Goal: Information Seeking & Learning: Understand process/instructions

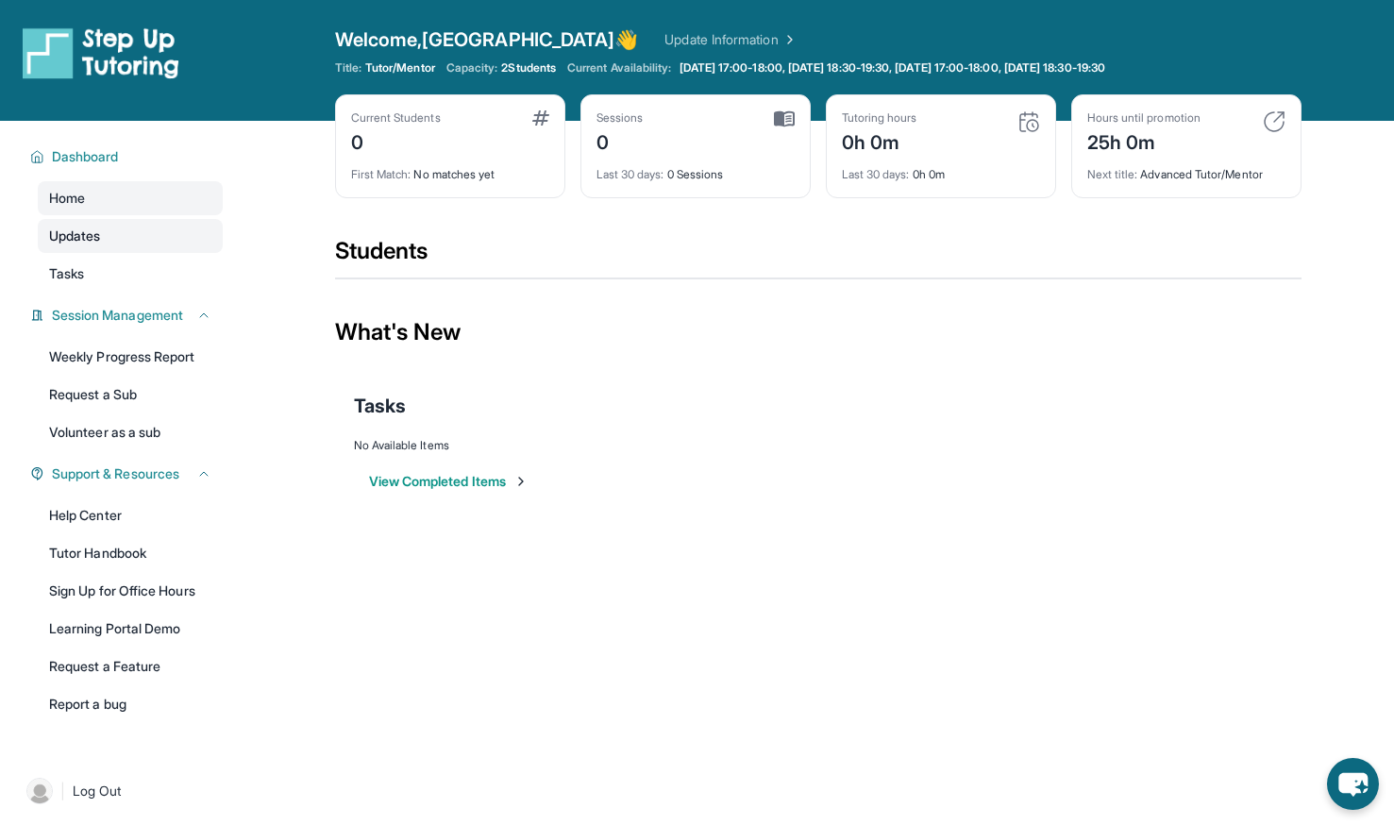
click at [114, 237] on link "Updates" at bounding box center [130, 236] width 185 height 34
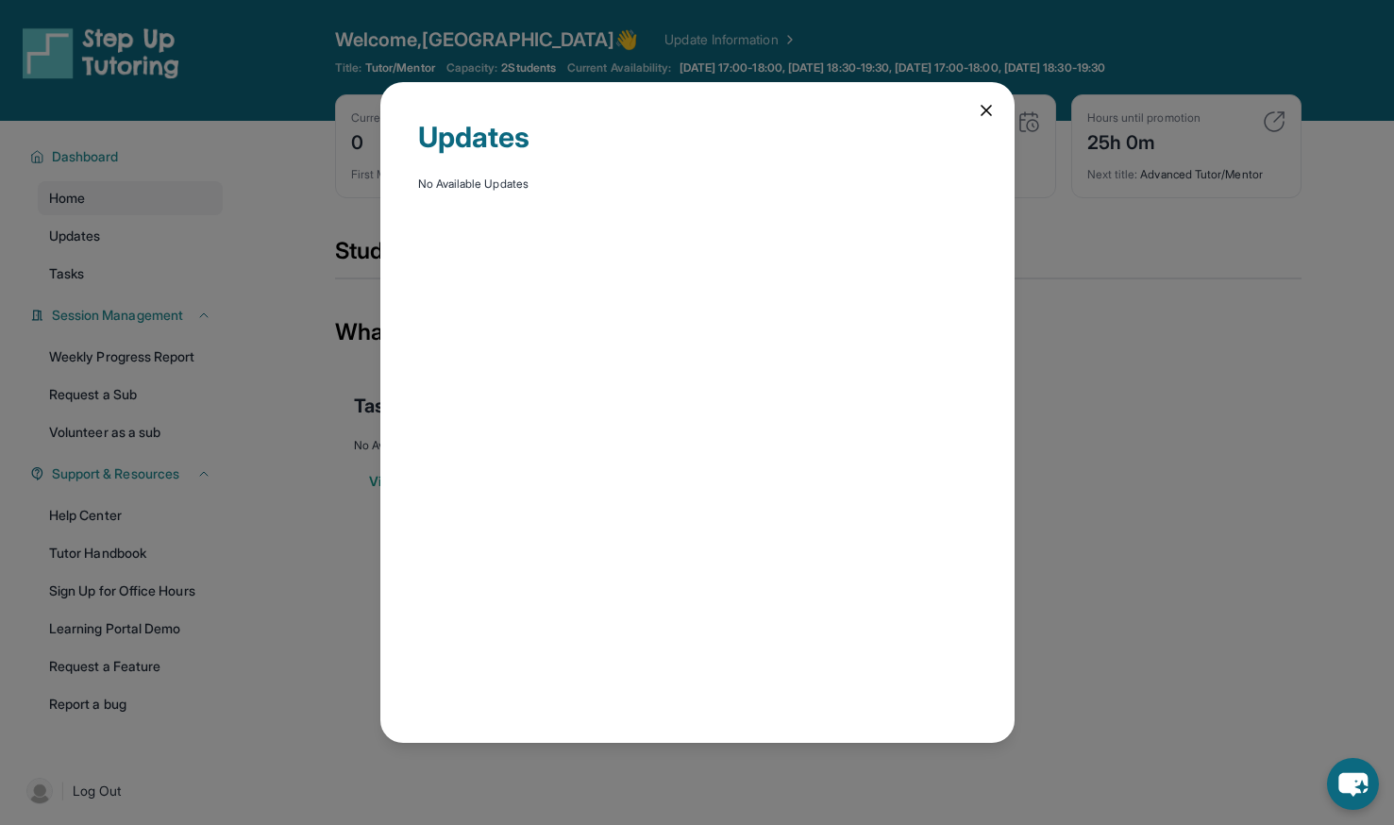
click at [982, 111] on icon at bounding box center [986, 110] width 19 height 19
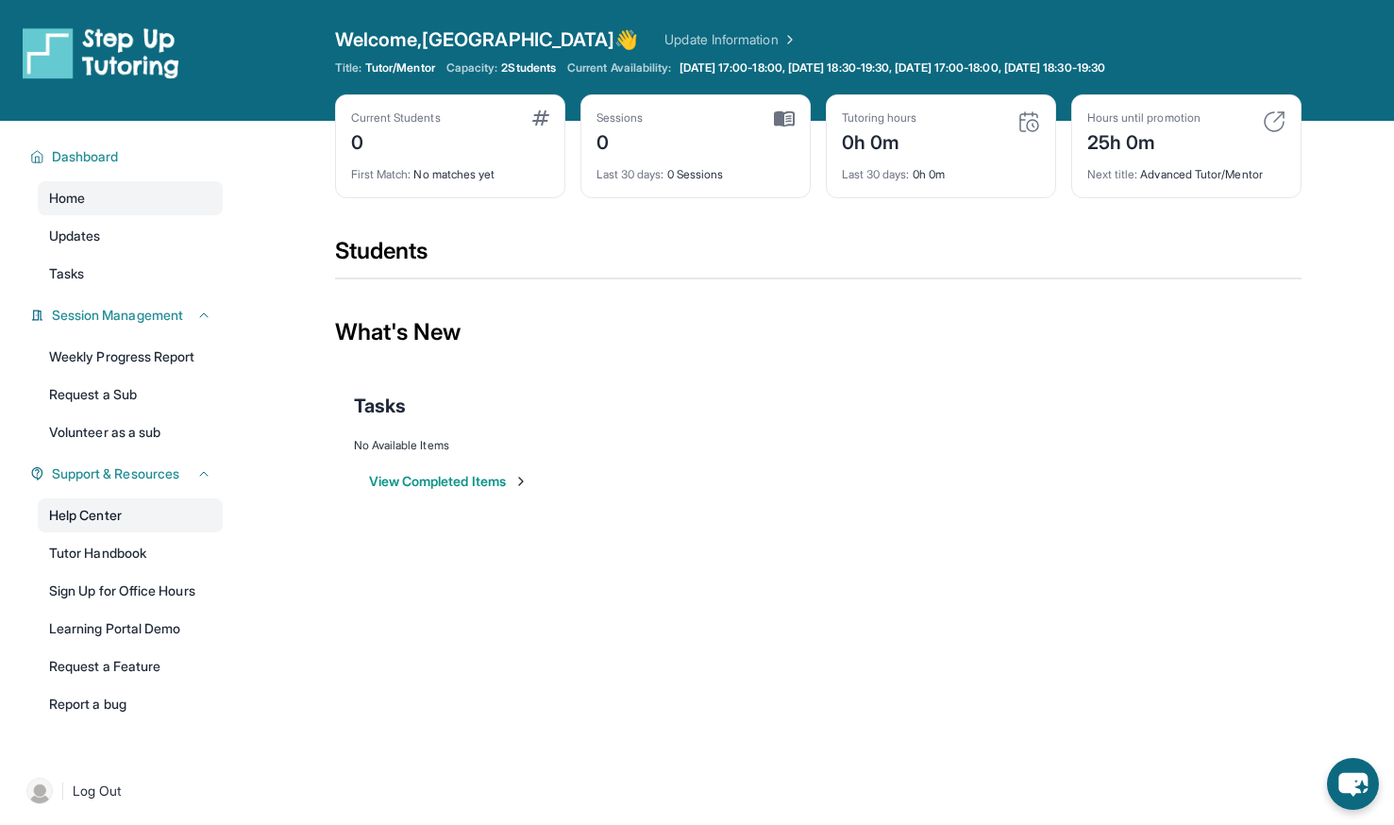
click at [154, 513] on link "Help Center" at bounding box center [130, 515] width 185 height 34
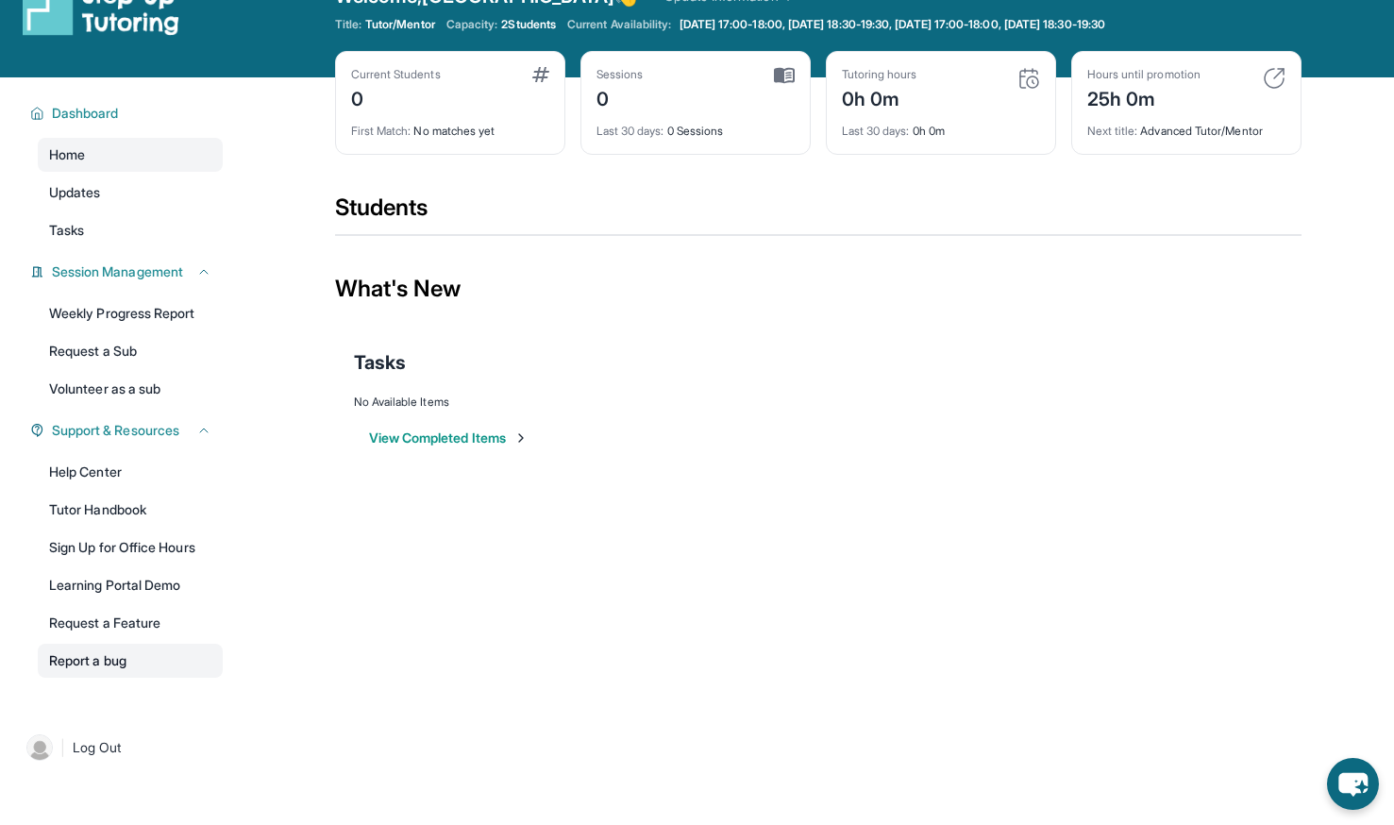
scroll to position [44, 0]
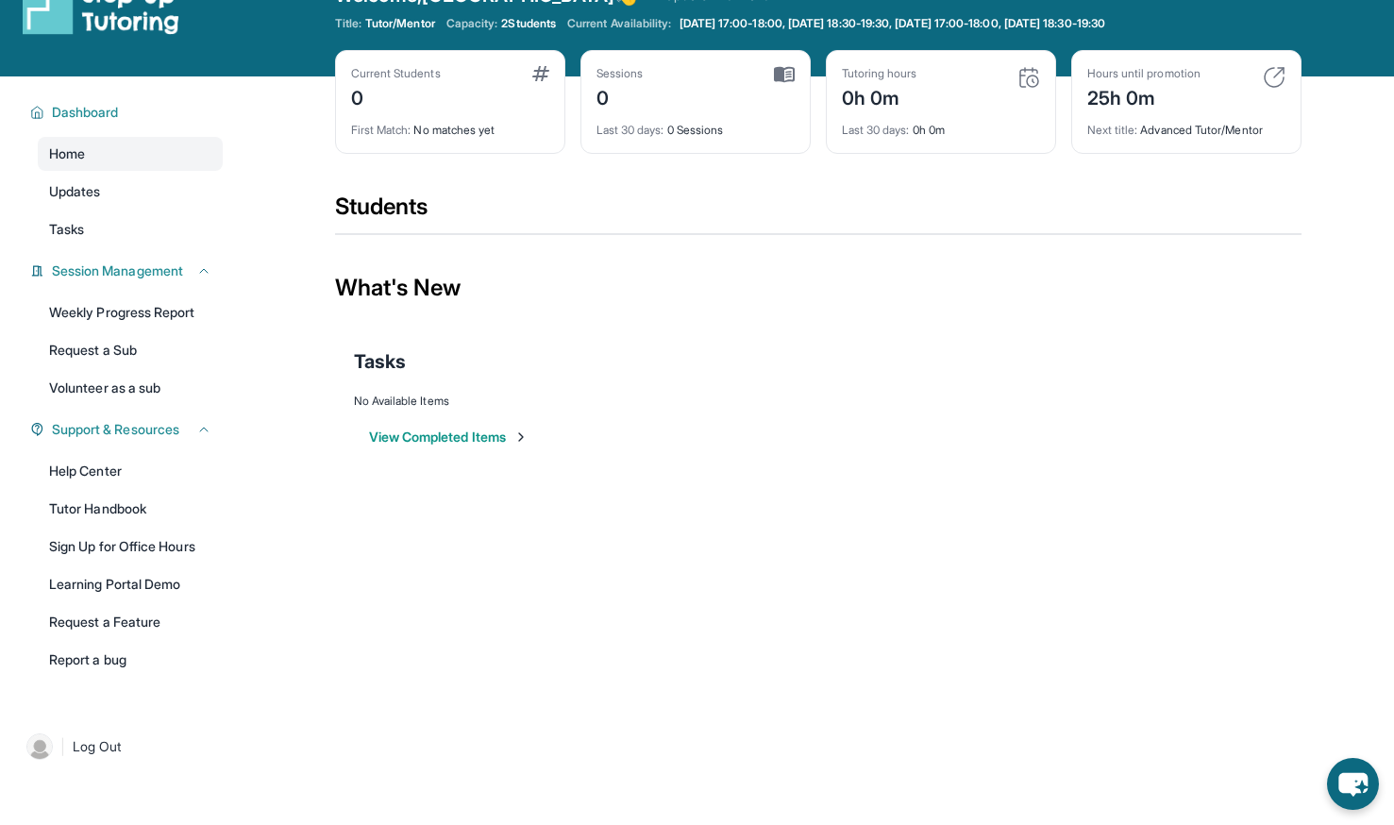
click at [434, 132] on div "First Match : No matches yet" at bounding box center [450, 124] width 198 height 26
click at [467, 133] on div "First Match : No matches yet" at bounding box center [450, 124] width 198 height 26
